Goal: Transaction & Acquisition: Obtain resource

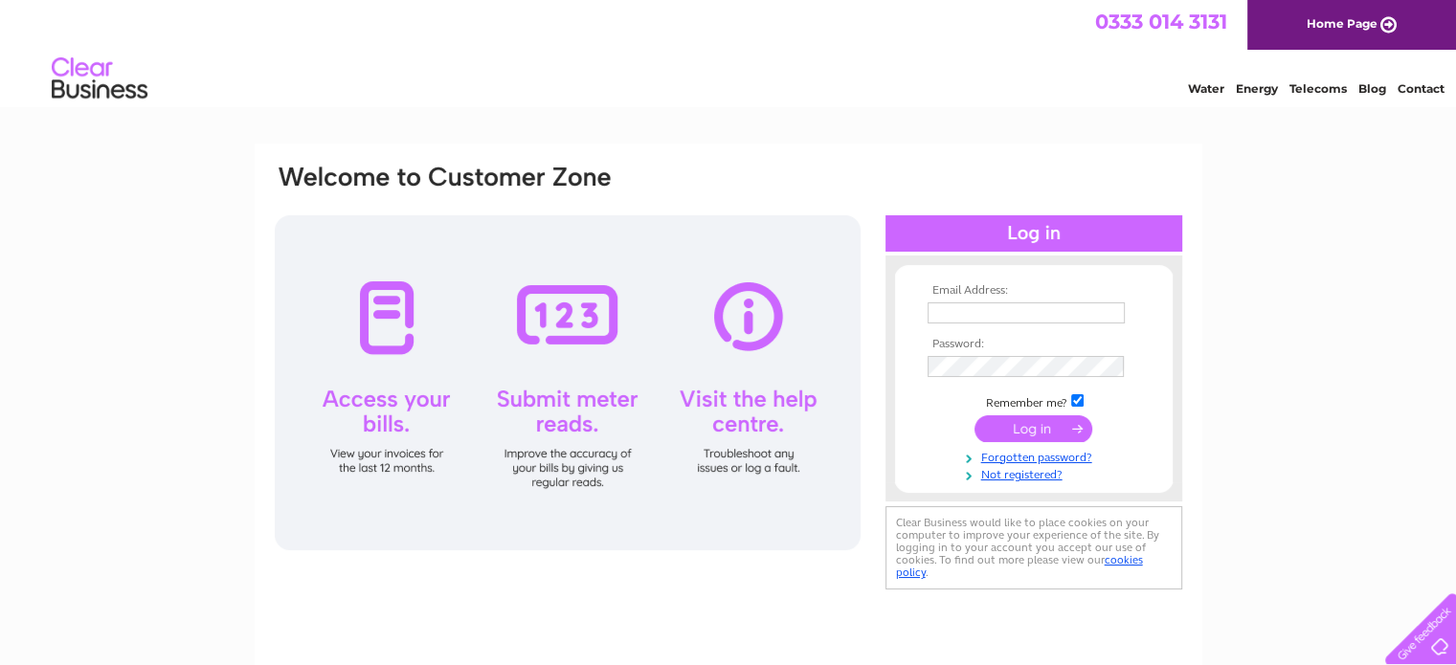
type input "FAY.WALTON@COWSANDCO.COM"
click at [986, 425] on input "submit" at bounding box center [1033, 428] width 118 height 27
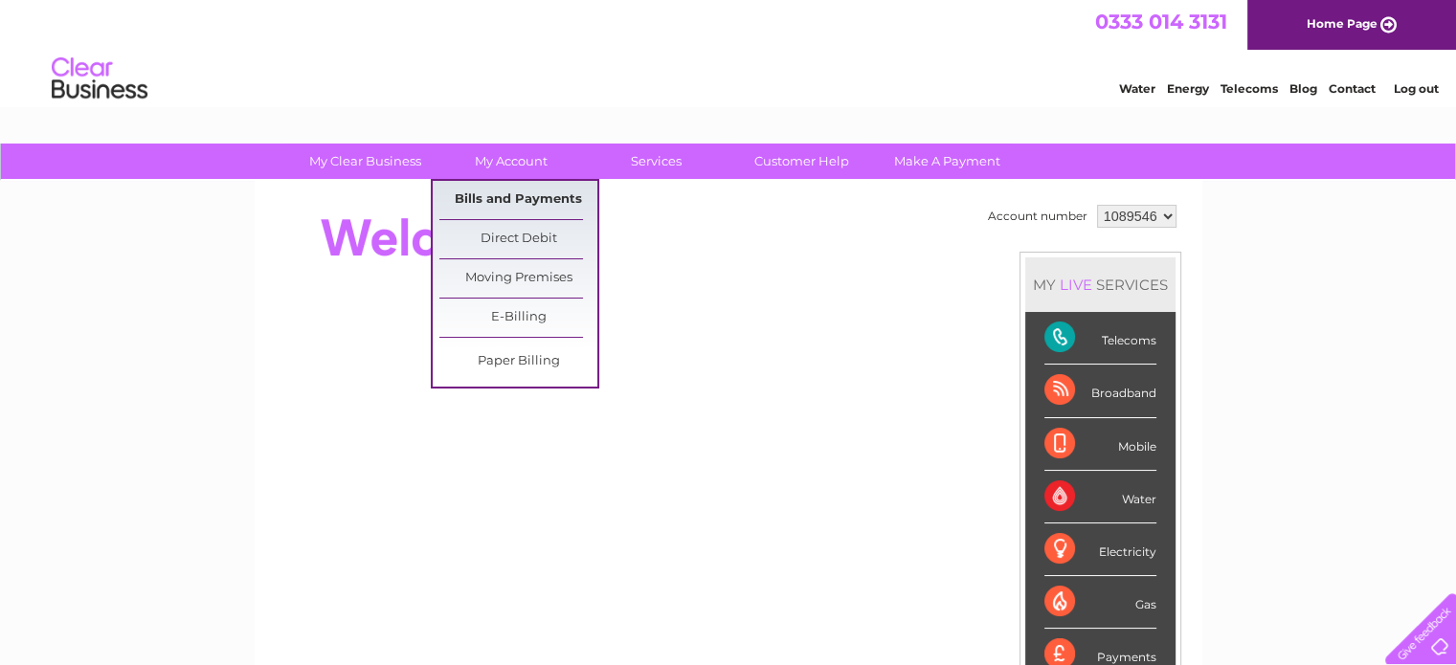
click at [495, 205] on link "Bills and Payments" at bounding box center [518, 200] width 158 height 38
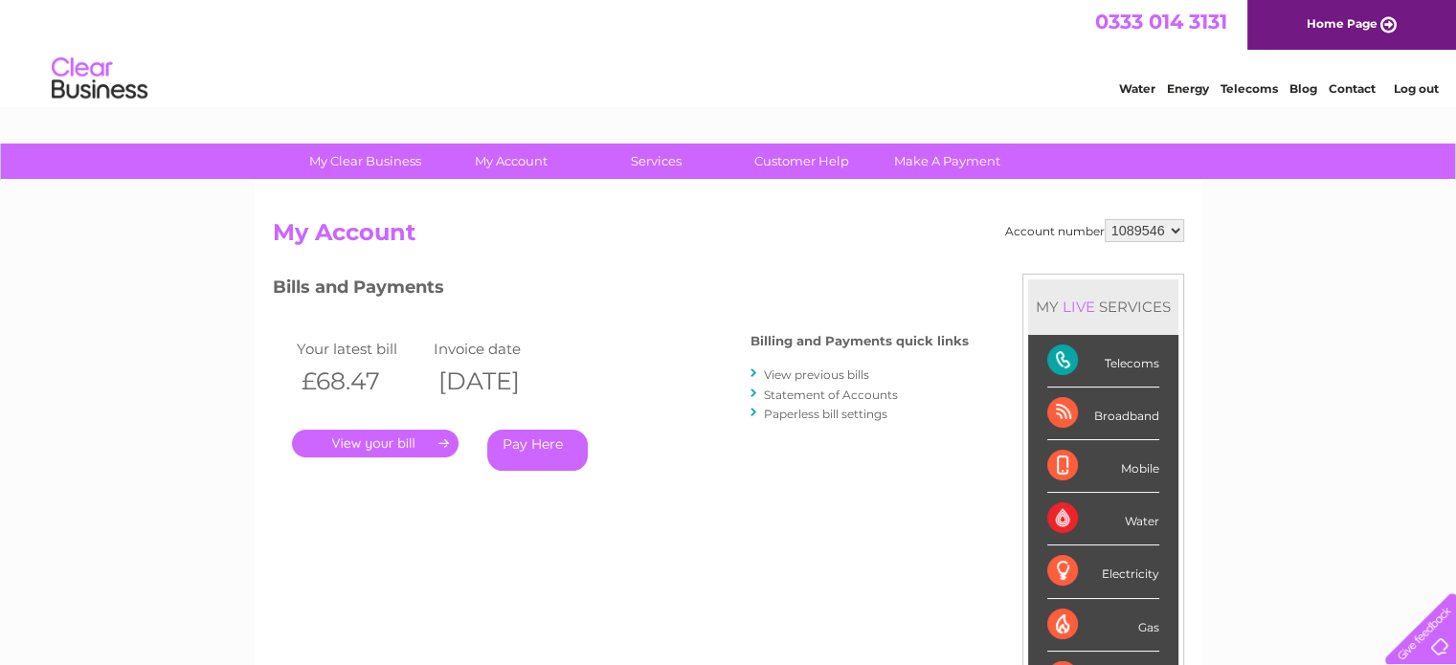
click at [384, 449] on link "." at bounding box center [375, 444] width 167 height 28
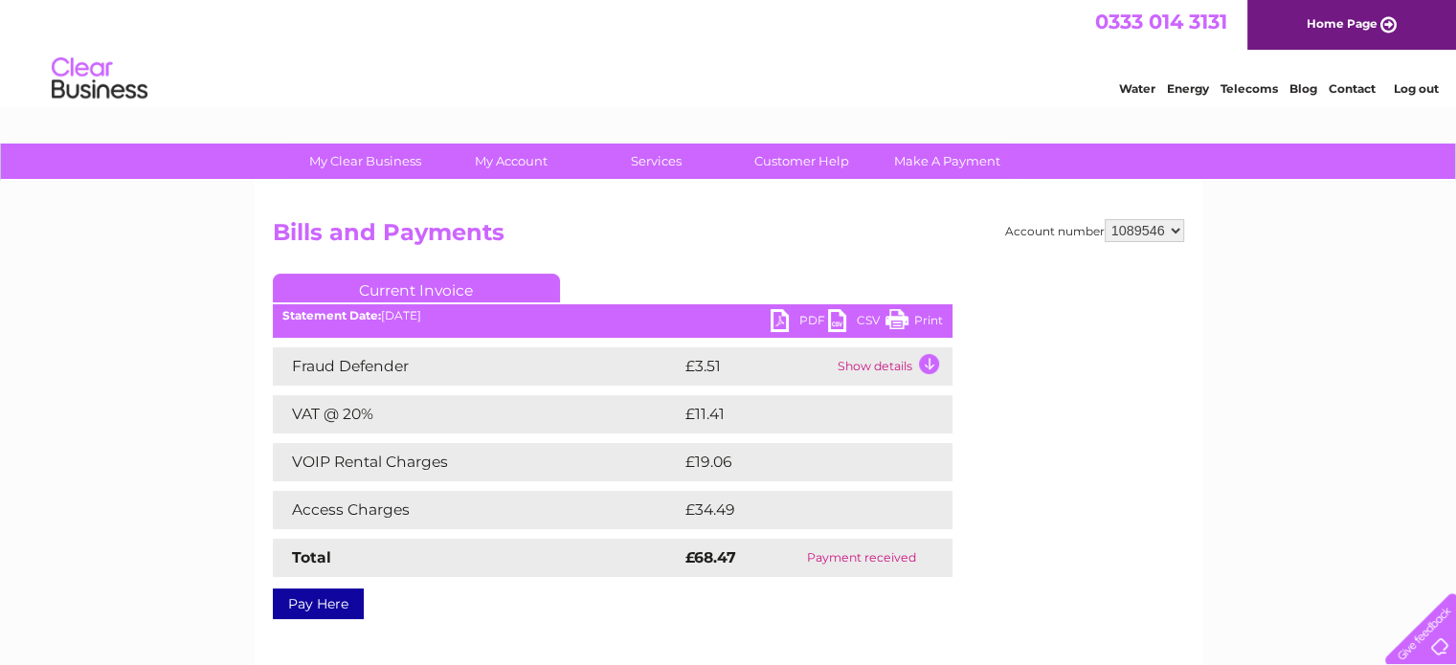
click at [805, 324] on link "PDF" at bounding box center [798, 323] width 57 height 28
click at [1145, 221] on select "1089546 1089550" at bounding box center [1143, 230] width 79 height 23
select select "1089550"
click at [1104, 219] on select "1089546 1089550" at bounding box center [1143, 230] width 79 height 23
click at [796, 320] on link "PDF" at bounding box center [798, 323] width 57 height 28
